Goal: Information Seeking & Learning: Find specific fact

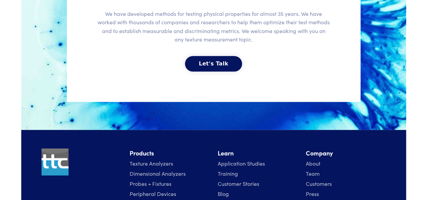
scroll to position [1626, 0]
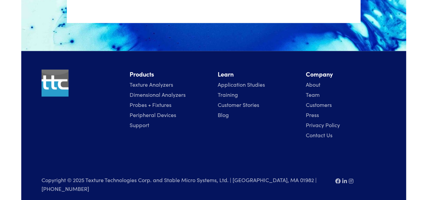
click at [163, 107] on li "Probes + Fixtures" at bounding box center [170, 105] width 80 height 10
click at [154, 104] on link "Probes + Fixtures" at bounding box center [151, 104] width 42 height 7
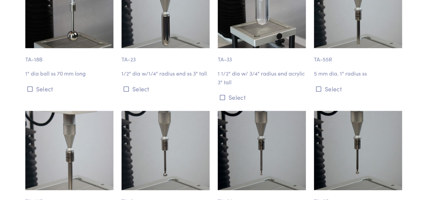
scroll to position [2264, 0]
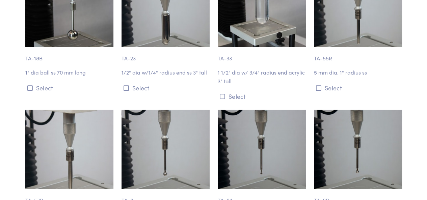
click at [173, 149] on img at bounding box center [165, 149] width 88 height 79
click at [161, 146] on img at bounding box center [165, 149] width 88 height 79
click at [128, 85] on icon at bounding box center [126, 88] width 5 height 6
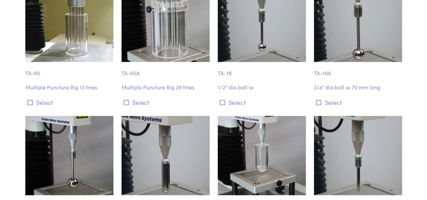
scroll to position [2113, 0]
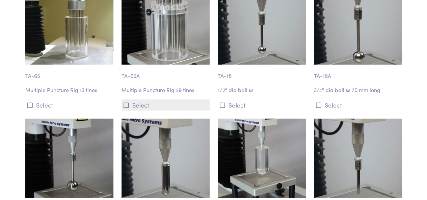
click at [142, 100] on button "Select" at bounding box center [165, 105] width 88 height 11
click at [156, 86] on div "TA-65A Multiple Puncture Rig 29 tines Select" at bounding box center [165, 47] width 96 height 125
drag, startPoint x: 156, startPoint y: 86, endPoint x: 163, endPoint y: 35, distance: 50.7
click at [163, 35] on div "TA-65A Multiple Puncture Rig 29 tines Select" at bounding box center [165, 47] width 96 height 125
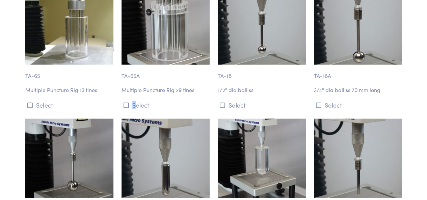
click at [163, 35] on img at bounding box center [165, 24] width 88 height 79
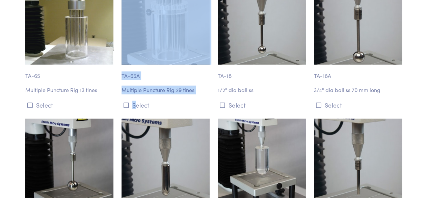
click at [163, 35] on img at bounding box center [165, 24] width 88 height 79
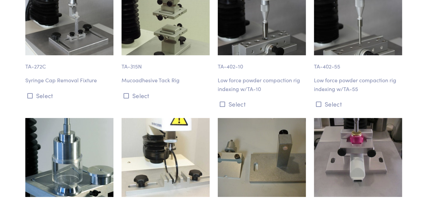
scroll to position [4920, 0]
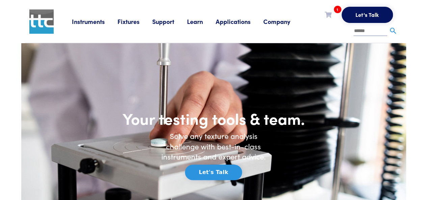
click at [331, 8] on ul "Let's Talk 1 TA-23 Request Clear Cart" at bounding box center [350, 21] width 95 height 29
click at [335, 10] on span "1" at bounding box center [337, 9] width 7 height 7
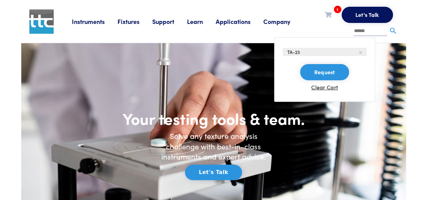
click at [362, 33] on input "text" at bounding box center [370, 31] width 34 height 10
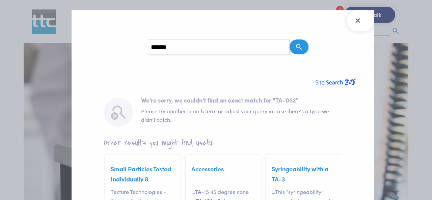
click at [295, 47] on button "Search" at bounding box center [299, 46] width 19 height 15
click at [360, 17] on icon "Close Search Results" at bounding box center [357, 20] width 11 height 11
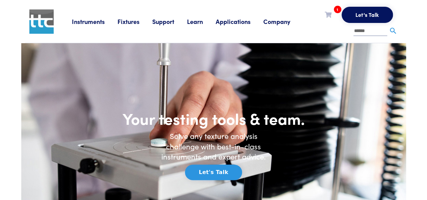
drag, startPoint x: 377, startPoint y: 32, endPoint x: 339, endPoint y: 34, distance: 38.2
click at [339, 34] on ul "Let's Talk 1 TA-23 Request Clear Cart ******" at bounding box center [350, 21] width 95 height 29
paste input "**********"
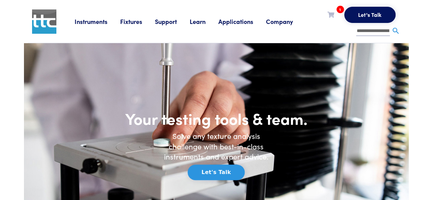
scroll to position [0, 47]
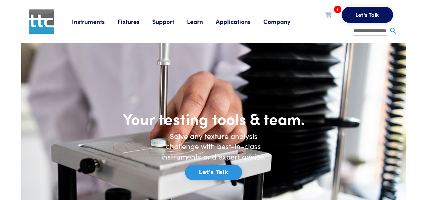
type input "**********"
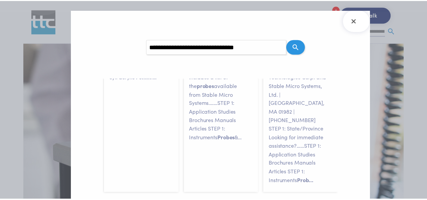
scroll to position [188, 0]
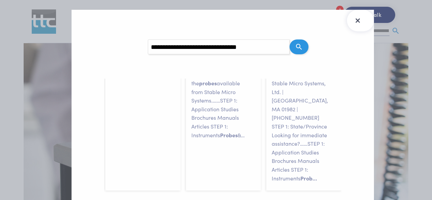
click at [354, 22] on icon "Close Search Results" at bounding box center [357, 20] width 11 height 11
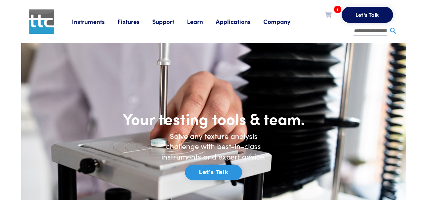
scroll to position [0, 47]
drag, startPoint x: 353, startPoint y: 32, endPoint x: 432, endPoint y: 64, distance: 85.0
paste input "******"
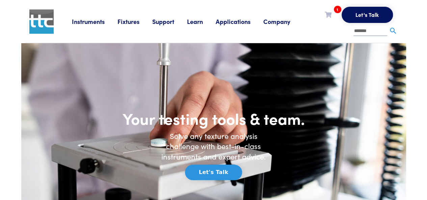
type input "******"
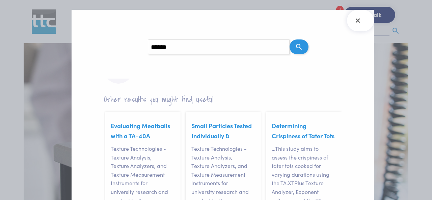
scroll to position [44, 0]
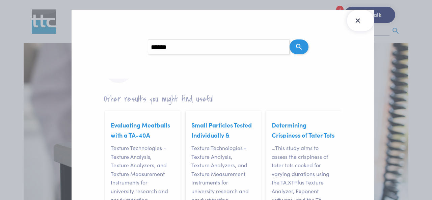
click at [363, 21] on icon "Close Search Results" at bounding box center [357, 20] width 11 height 11
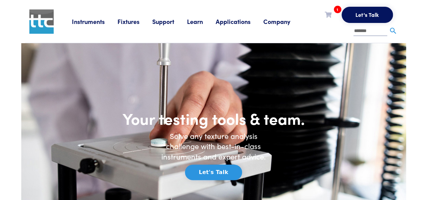
click at [233, 172] on button "Let's Talk" at bounding box center [213, 173] width 57 height 16
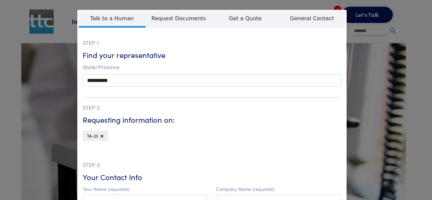
click at [325, 104] on p "STEP 2:" at bounding box center [212, 107] width 259 height 9
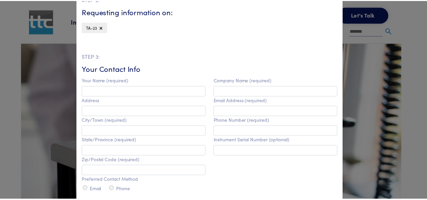
scroll to position [110, 0]
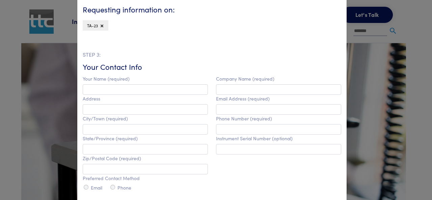
click at [367, 67] on div "**********" at bounding box center [216, 100] width 432 height 200
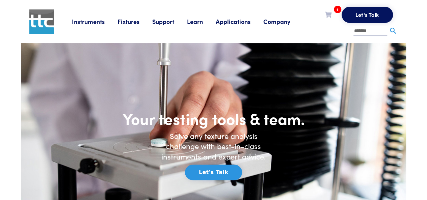
click at [331, 11] on link "1" at bounding box center [328, 14] width 7 height 8
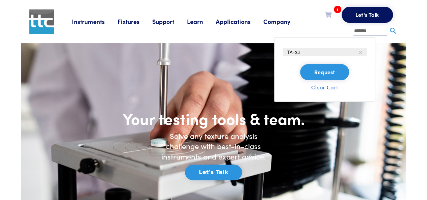
click at [336, 85] on button "Clear Cart" at bounding box center [324, 87] width 27 height 8
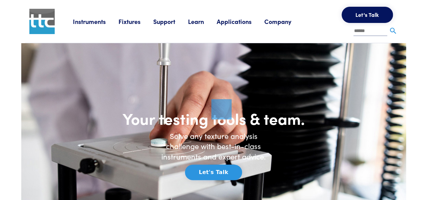
type input "******"
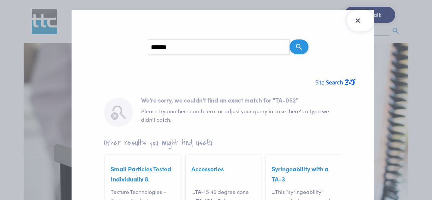
click at [360, 23] on icon "Close Search Results" at bounding box center [357, 20] width 11 height 11
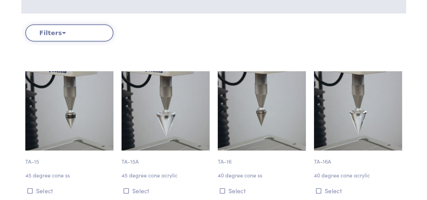
scroll to position [265, 0]
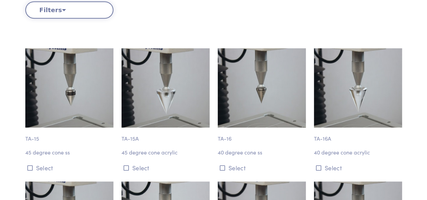
click at [86, 95] on img at bounding box center [69, 87] width 88 height 79
click at [32, 139] on p "TA-15" at bounding box center [69, 136] width 88 height 16
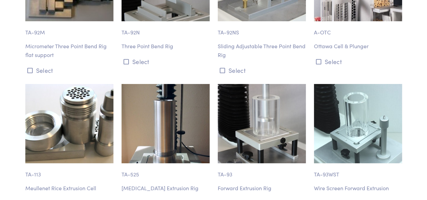
scroll to position [3835, 0]
